Goal: Entertainment & Leisure: Consume media (video, audio)

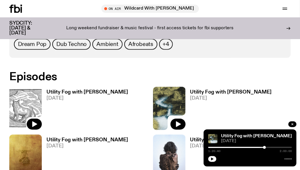
scroll to position [297, 0]
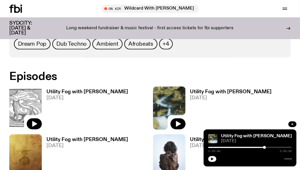
click at [29, 108] on img at bounding box center [25, 108] width 33 height 43
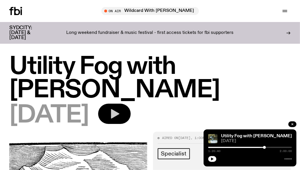
click at [120, 110] on icon "button" at bounding box center [115, 114] width 12 height 12
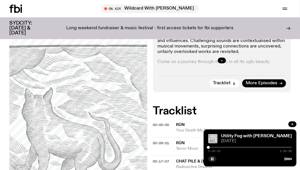
scroll to position [169, 0]
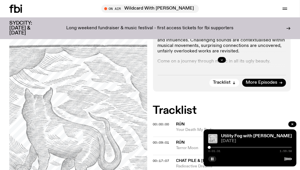
click at [209, 147] on div at bounding box center [209, 147] width 3 height 3
click at [210, 147] on div at bounding box center [210, 147] width 3 height 3
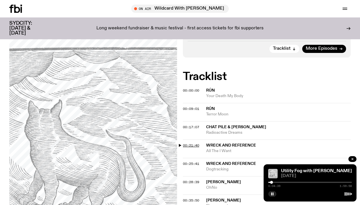
scroll to position [213, 0]
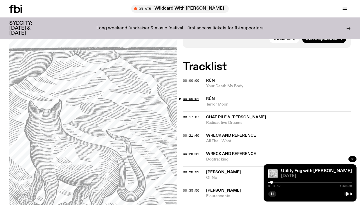
click at [189, 96] on span "00:09:01" at bounding box center [191, 98] width 16 height 5
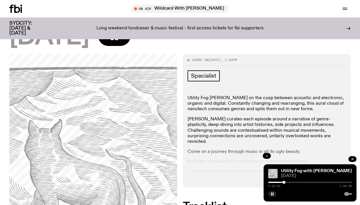
scroll to position [103, 0]
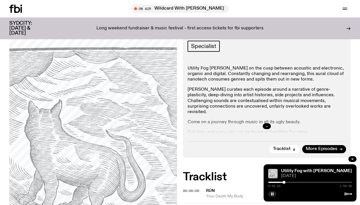
click at [265, 124] on icon "button" at bounding box center [266, 125] width 3 height 3
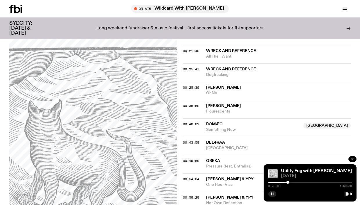
scroll to position [324, 0]
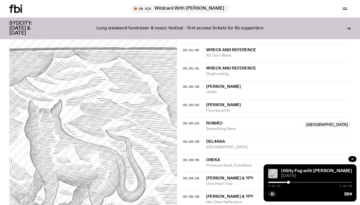
click at [200, 85] on div "00:28:39" at bounding box center [194, 86] width 23 height 3
click at [194, 84] on span "00:28:39" at bounding box center [191, 86] width 16 height 5
click at [290, 170] on div at bounding box center [289, 182] width 3 height 3
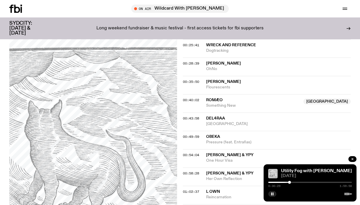
scroll to position [347, 0]
click at [291, 170] on div at bounding box center [290, 182] width 3 height 3
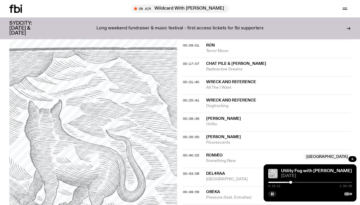
scroll to position [292, 0]
click at [189, 152] on span "00:40:02" at bounding box center [191, 154] width 16 height 5
click at [298, 170] on div at bounding box center [298, 182] width 3 height 3
click at [298, 170] on div at bounding box center [297, 182] width 3 height 3
click at [297, 170] on div at bounding box center [297, 182] width 3 height 3
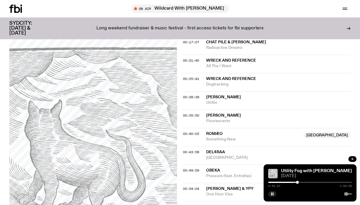
scroll to position [315, 0]
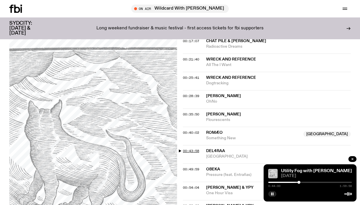
click at [193, 148] on span "00:43:58" at bounding box center [191, 150] width 16 height 5
click at [300, 170] on div at bounding box center [299, 182] width 3 height 3
click at [300, 170] on div at bounding box center [300, 182] width 3 height 3
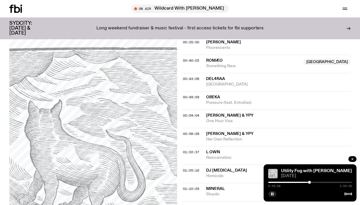
scroll to position [387, 0]
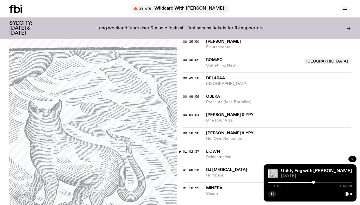
click at [191, 149] on span "01:02:37" at bounding box center [191, 151] width 16 height 5
click at [300, 170] on div at bounding box center [313, 182] width 3 height 3
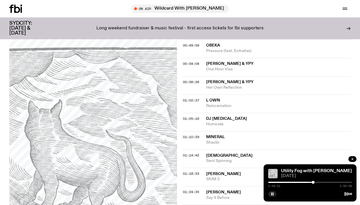
scroll to position [441, 0]
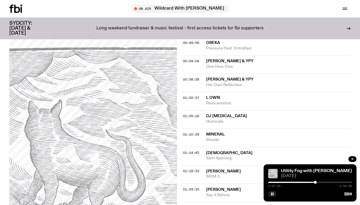
drag, startPoint x: 272, startPoint y: 194, endPoint x: 247, endPoint y: 195, distance: 25.9
click at [246, 170] on div "Schedule Explore Read Volunteer Newsletter About Us Contact Champions of emergi…" at bounding box center [180, 64] width 360 height 1011
click at [273, 170] on rect "button" at bounding box center [273, 193] width 1 height 3
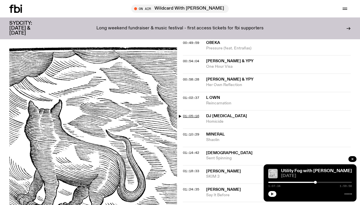
click at [190, 114] on span "01:05:16" at bounding box center [191, 116] width 16 height 5
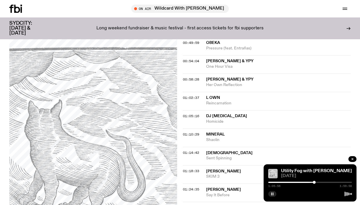
click at [273, 170] on rect "button" at bounding box center [273, 193] width 1 height 3
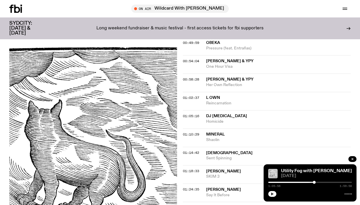
click at [272, 170] on icon "button" at bounding box center [272, 193] width 3 height 3
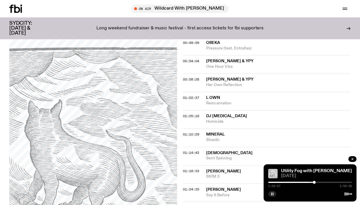
click at [195, 110] on div "01:02:37 L own Reincarnation" at bounding box center [267, 119] width 168 height 18
click at [196, 114] on span "01:05:16" at bounding box center [191, 116] width 16 height 5
click at [300, 170] on div at bounding box center [273, 182] width 84 height 1
click at [300, 170] on div "1:05:57 1:59:58" at bounding box center [310, 183] width 84 height 7
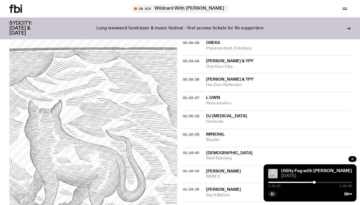
click at [300, 170] on div at bounding box center [314, 182] width 3 height 3
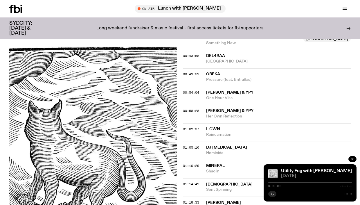
scroll to position [404, 0]
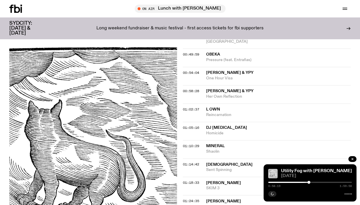
click at [195, 125] on span "01:05:16" at bounding box center [191, 127] width 16 height 5
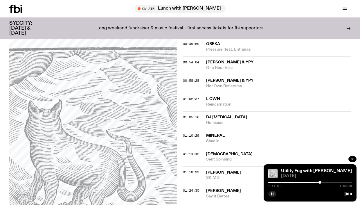
scroll to position [417, 0]
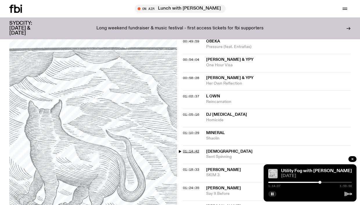
click at [194, 149] on span "01:14:42" at bounding box center [191, 151] width 16 height 5
click at [321, 182] on div at bounding box center [321, 182] width 3 height 3
click at [322, 182] on div at bounding box center [321, 182] width 3 height 3
click at [322, 182] on div at bounding box center [322, 182] width 3 height 3
click at [322, 182] on div at bounding box center [321, 182] width 3 height 3
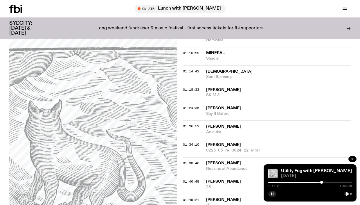
scroll to position [496, 0]
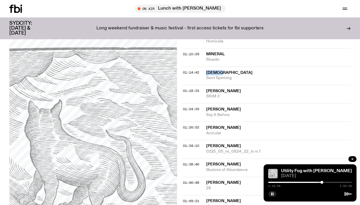
drag, startPoint x: 224, startPoint y: 47, endPoint x: 202, endPoint y: 47, distance: 22.1
click at [202, 67] on div "01:14:42 Klahrk Sent Spinning" at bounding box center [267, 76] width 168 height 18
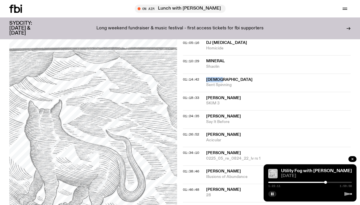
scroll to position [489, 0]
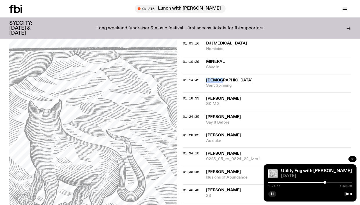
click at [325, 182] on div at bounding box center [325, 182] width 3 height 3
click at [325, 182] on div at bounding box center [324, 182] width 3 height 3
click at [324, 182] on div at bounding box center [324, 182] width 3 height 3
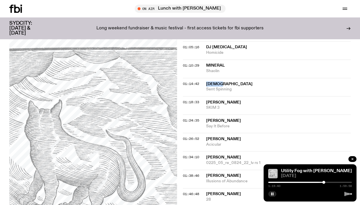
scroll to position [485, 0]
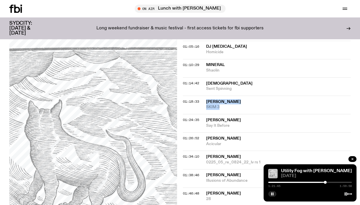
drag, startPoint x: 227, startPoint y: 83, endPoint x: 204, endPoint y: 78, distance: 23.4
click at [204, 96] on div "01:18:33 Scott Gordon SKIM 3" at bounding box center [267, 105] width 168 height 18
copy div "Scott Gordon SKIM 3"
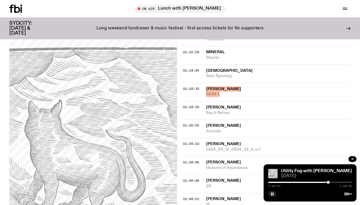
scroll to position [499, 0]
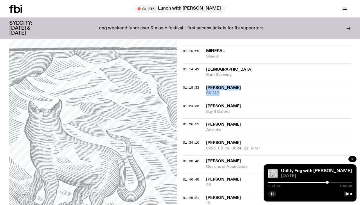
click at [327, 183] on div at bounding box center [327, 182] width 3 height 3
click at [327, 182] on div at bounding box center [327, 182] width 3 height 3
click at [326, 183] on div at bounding box center [326, 182] width 3 height 3
click at [327, 182] on div at bounding box center [326, 182] width 3 height 3
click at [327, 182] on div at bounding box center [327, 182] width 3 height 3
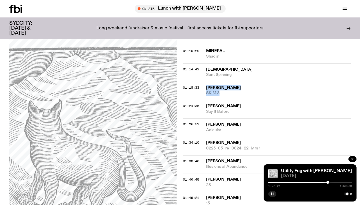
click at [328, 182] on div at bounding box center [327, 182] width 3 height 3
click at [329, 182] on div at bounding box center [328, 182] width 3 height 3
click at [330, 182] on div at bounding box center [330, 182] width 3 height 3
